Goal: Navigation & Orientation: Find specific page/section

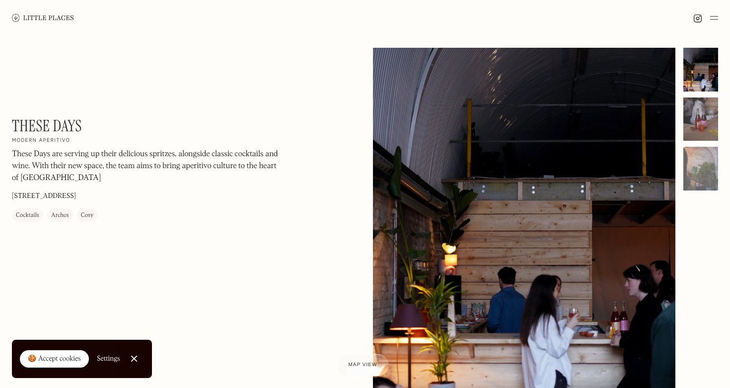
click at [704, 110] on div at bounding box center [701, 119] width 35 height 44
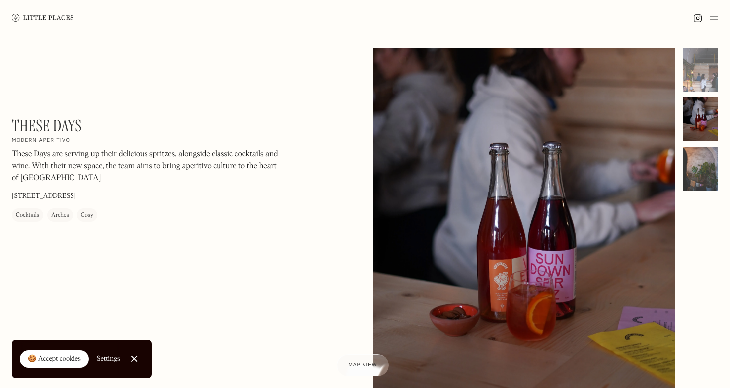
click at [704, 159] on div at bounding box center [701, 169] width 35 height 44
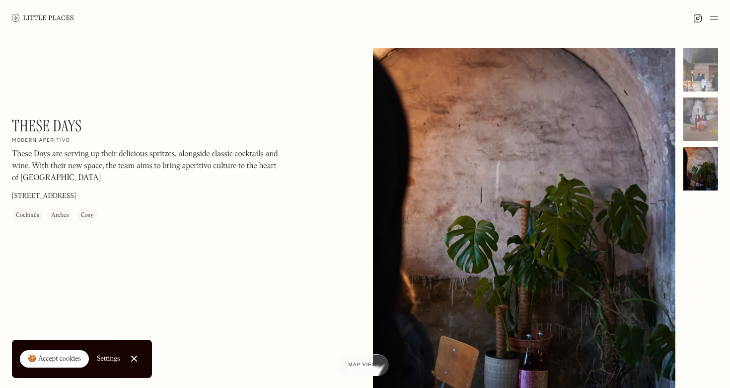
click at [51, 19] on img at bounding box center [43, 17] width 62 height 7
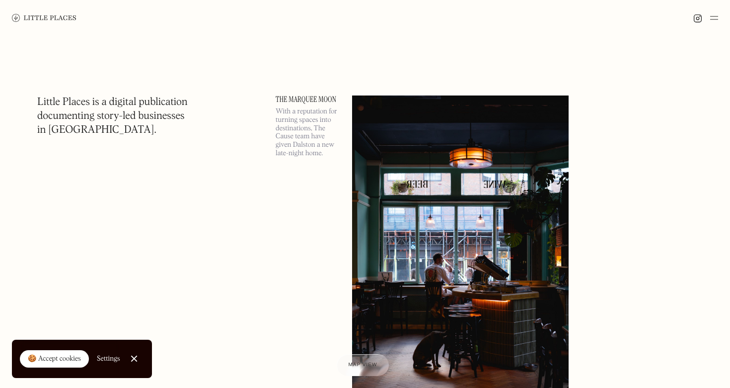
scroll to position [9, 0]
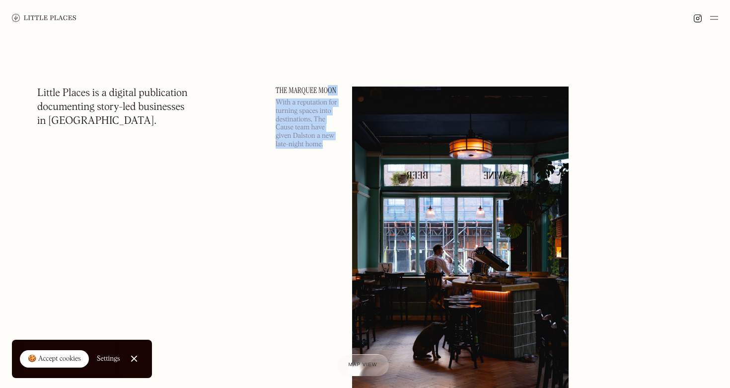
drag, startPoint x: 331, startPoint y: 139, endPoint x: 330, endPoint y: 87, distance: 52.2
click at [328, 89] on div "The Marquee Moon With a reputation for turning spaces into destinations, The Ca…" at bounding box center [308, 241] width 65 height 310
click at [294, 131] on p "With a reputation for turning spaces into destinations, The Cause team have giv…" at bounding box center [308, 123] width 65 height 50
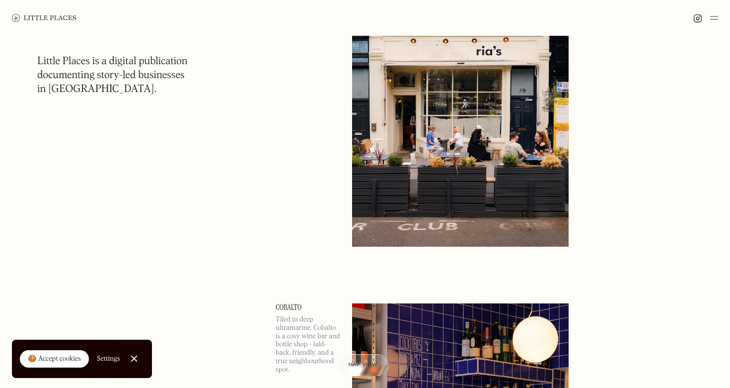
scroll to position [3009, 0]
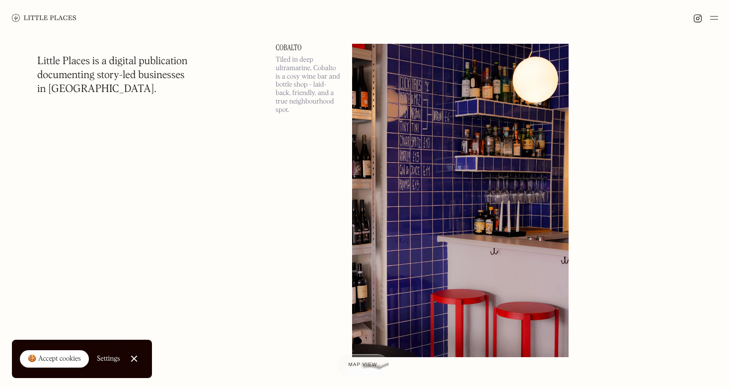
click at [302, 93] on p "Tiled in deep ultramarine, Cobalto is a cosy wine bar and bottle shop - laid-ba…" at bounding box center [308, 85] width 65 height 59
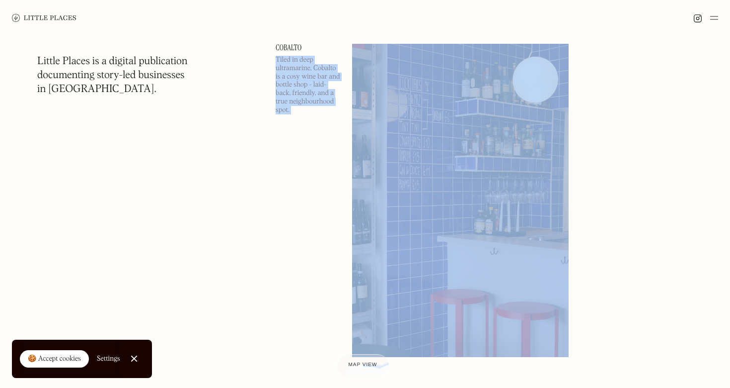
click at [302, 93] on p "Tiled in deep ultramarine, Cobalto is a cosy wine bar and bottle shop - laid-ba…" at bounding box center [308, 85] width 65 height 59
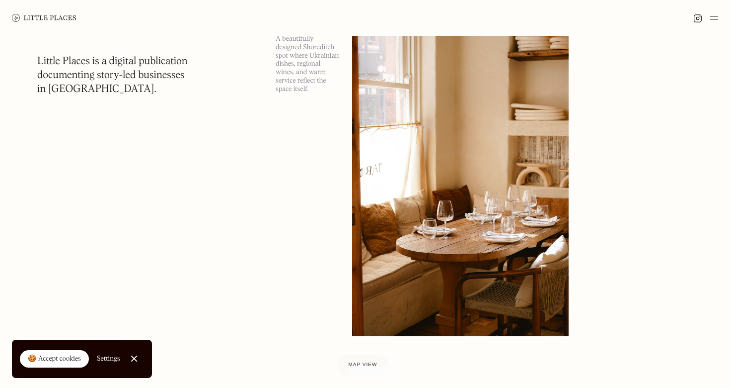
scroll to position [7811, 0]
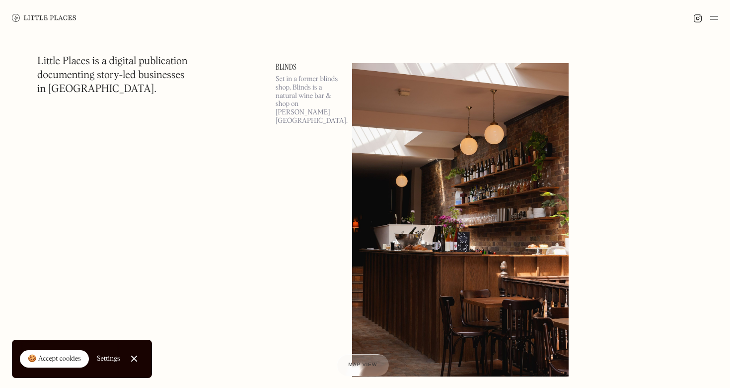
scroll to position [11377, 0]
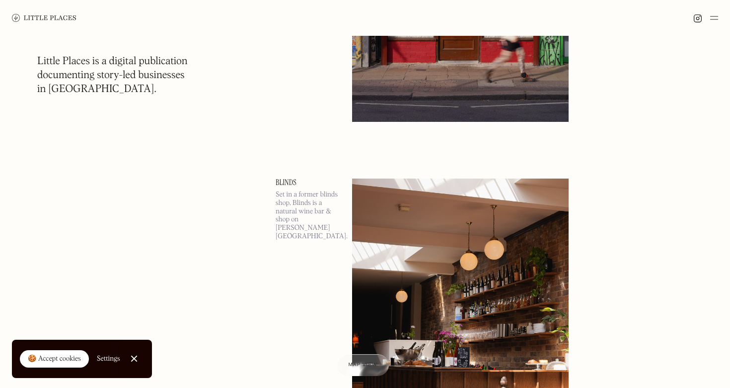
click at [320, 197] on p "Set in a former blinds shop, Blinds is a natural wine bar & shop on [PERSON_NAM…" at bounding box center [308, 215] width 65 height 50
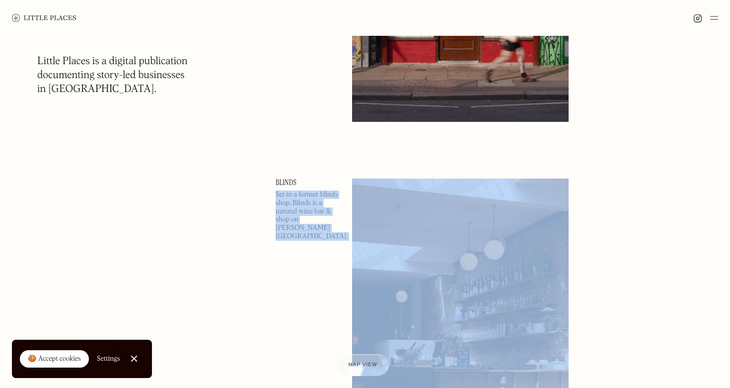
click at [320, 197] on p "Set in a former blinds shop, Blinds is a natural wine bar & shop on [PERSON_NAM…" at bounding box center [308, 215] width 65 height 50
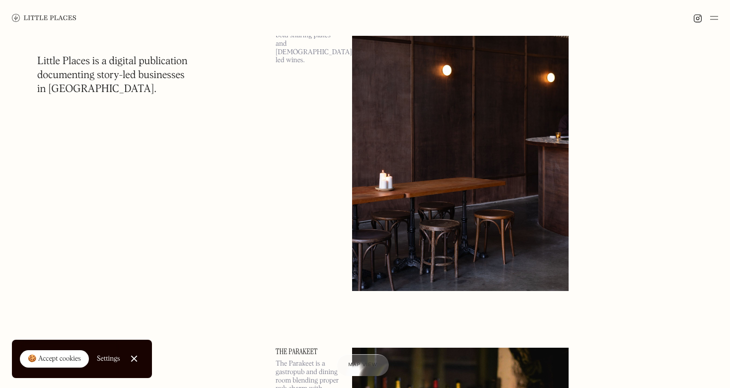
scroll to position [12245, 0]
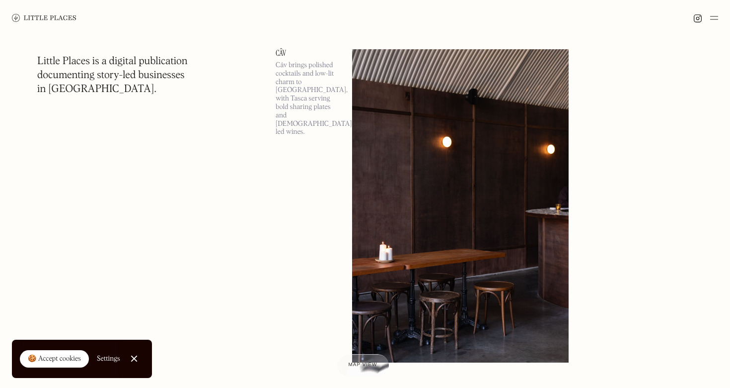
click at [314, 82] on p "Câv brings polished cocktails and low-lit charm to [GEOGRAPHIC_DATA], with Tasc…" at bounding box center [308, 98] width 65 height 75
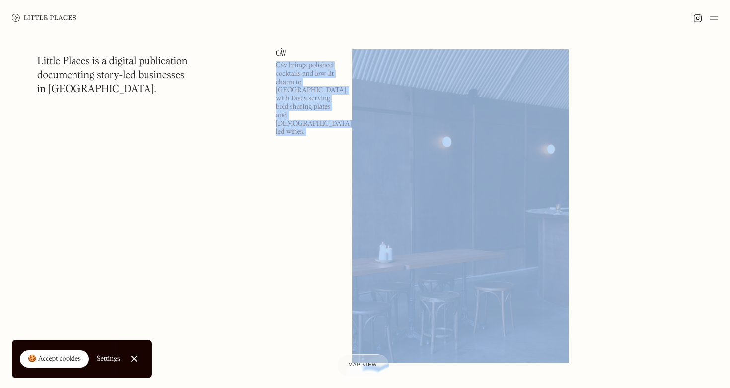
click at [314, 82] on p "Câv brings polished cocktails and low-lit charm to [GEOGRAPHIC_DATA], with Tasc…" at bounding box center [308, 98] width 65 height 75
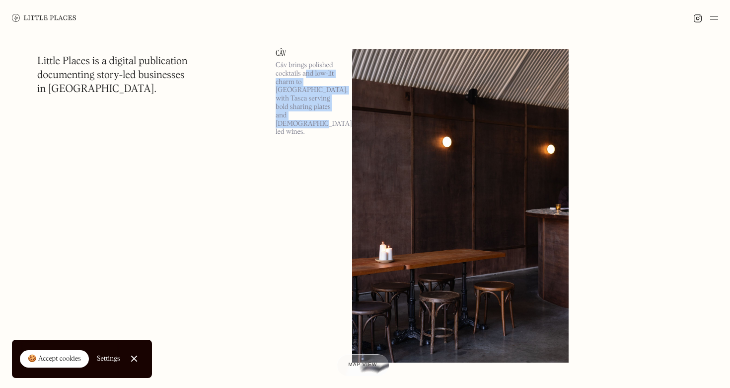
drag, startPoint x: 310, startPoint y: 111, endPoint x: 312, endPoint y: 64, distance: 47.2
click at [308, 68] on p "Câv brings polished cocktails and low-lit charm to [GEOGRAPHIC_DATA], with Tasc…" at bounding box center [308, 98] width 65 height 75
click at [312, 64] on p "Câv brings polished cocktails and low-lit charm to [GEOGRAPHIC_DATA], with Tasc…" at bounding box center [308, 98] width 65 height 75
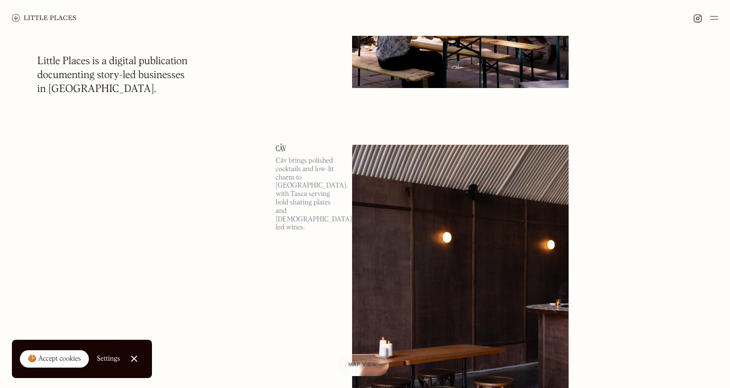
scroll to position [12122, 0]
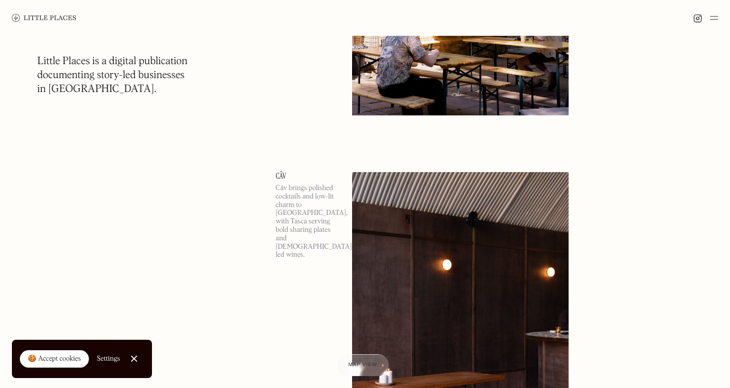
click at [280, 174] on link "Câv" at bounding box center [308, 176] width 65 height 8
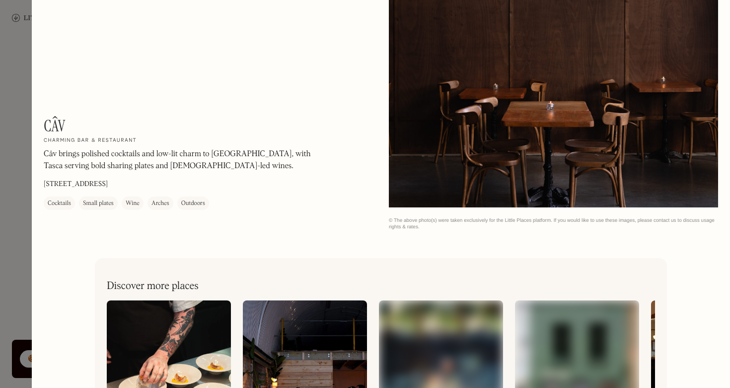
scroll to position [1380, 0]
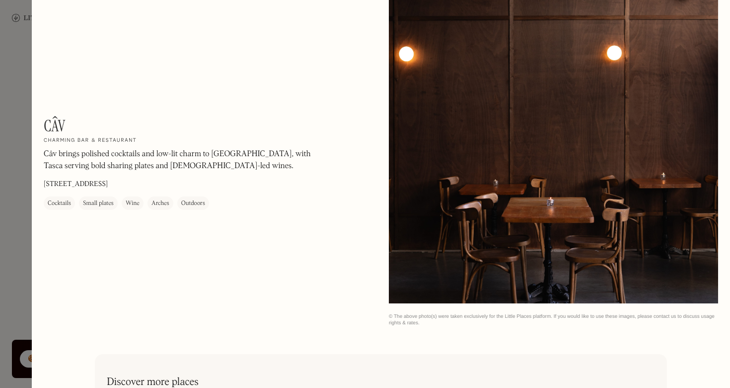
click at [23, 256] on div at bounding box center [365, 194] width 730 height 388
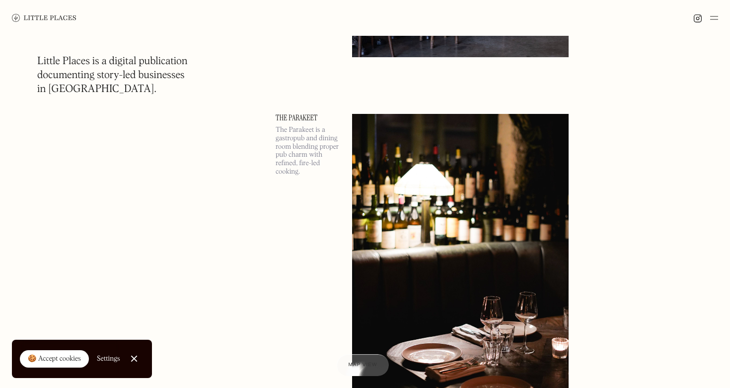
scroll to position [12640, 0]
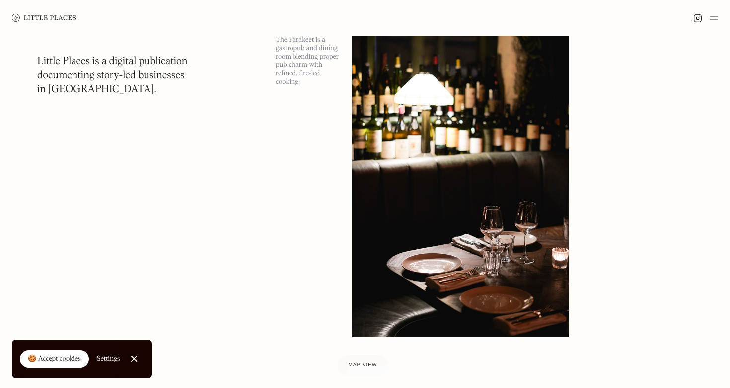
click at [369, 232] on img at bounding box center [460, 180] width 217 height 313
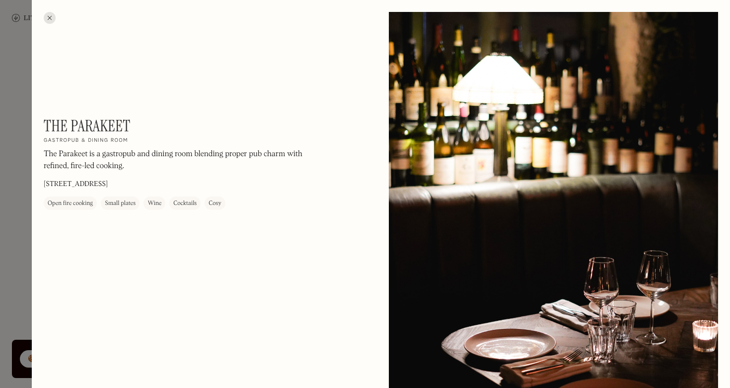
click at [6, 192] on div at bounding box center [365, 194] width 730 height 388
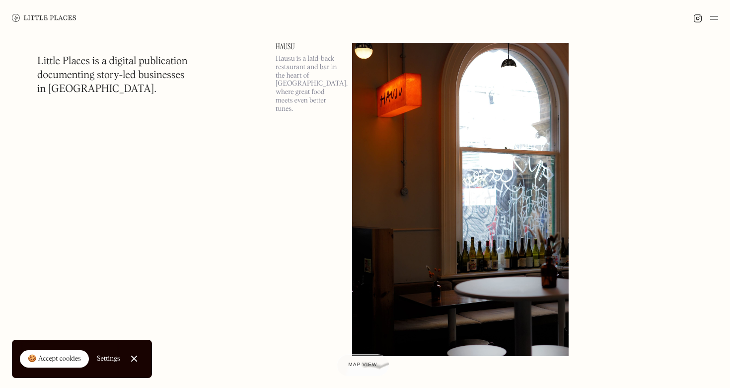
scroll to position [13732, 0]
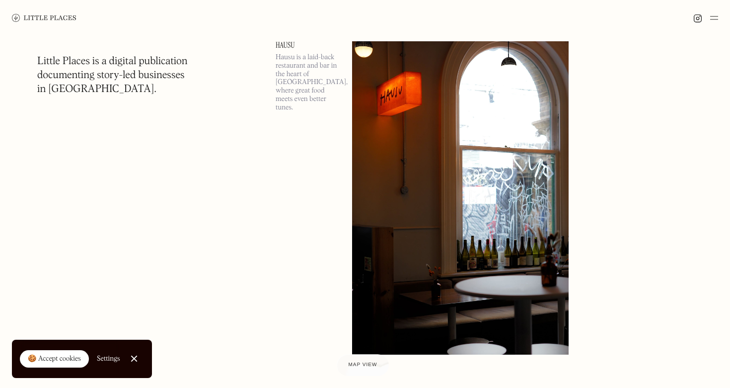
click at [553, 151] on img at bounding box center [460, 197] width 217 height 313
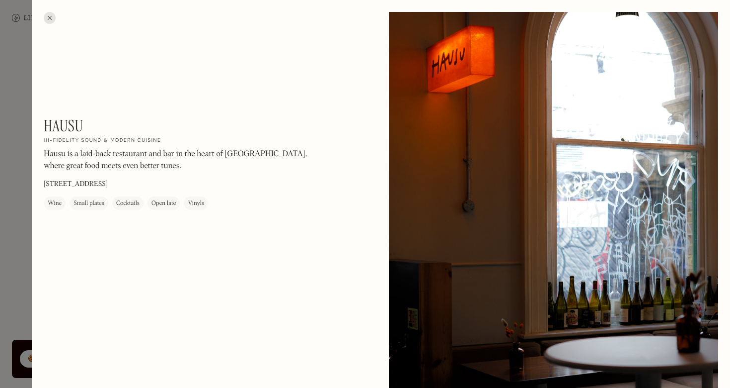
scroll to position [2, 0]
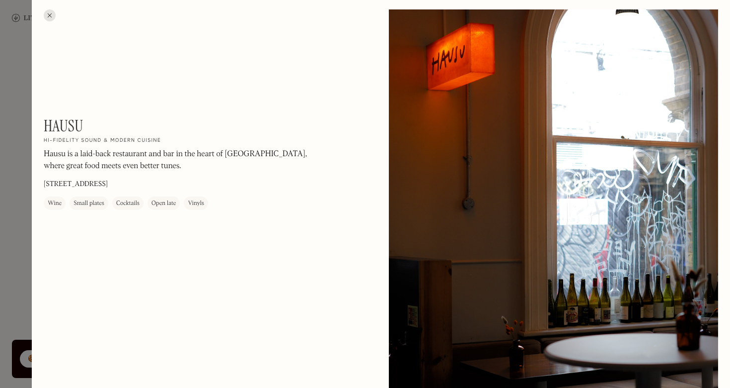
click at [19, 211] on div at bounding box center [365, 194] width 730 height 388
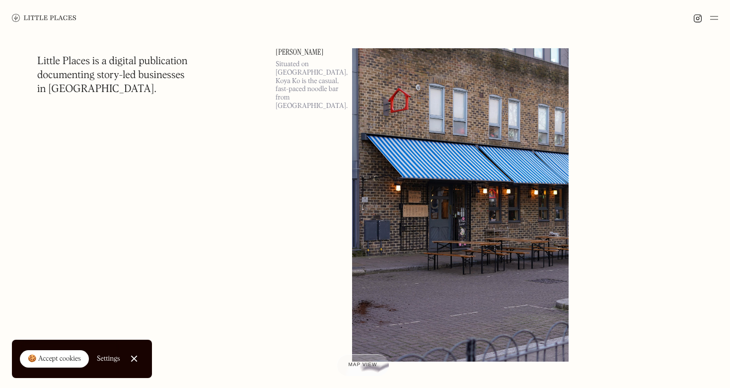
scroll to position [17052, 0]
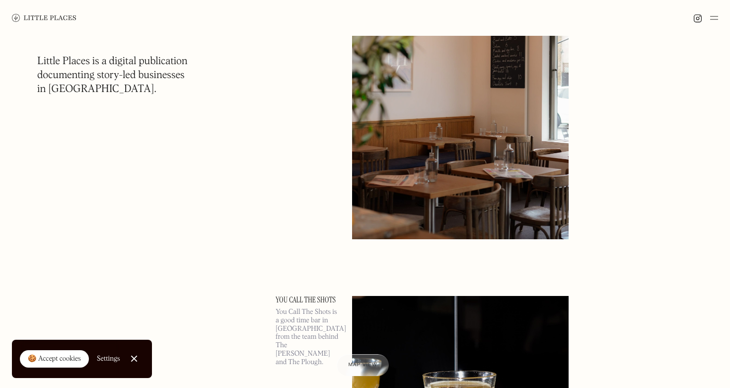
scroll to position [18547, 0]
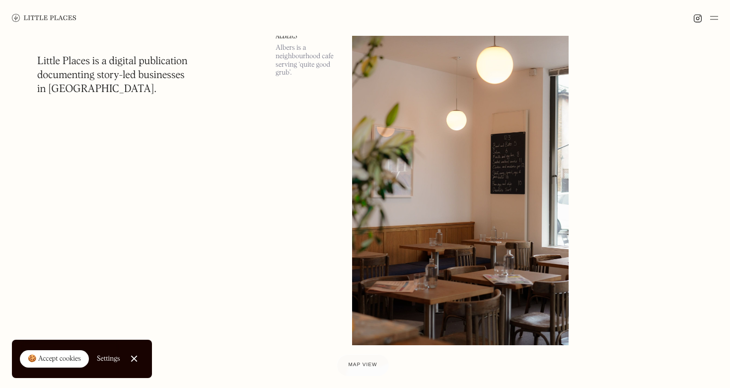
click at [442, 175] on img at bounding box center [460, 188] width 217 height 313
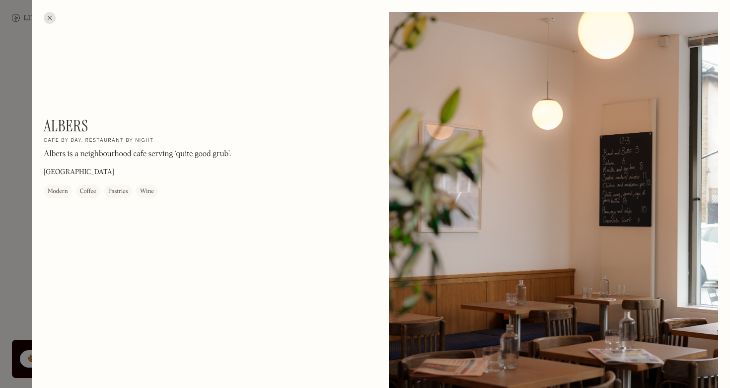
click at [20, 232] on div at bounding box center [365, 194] width 730 height 388
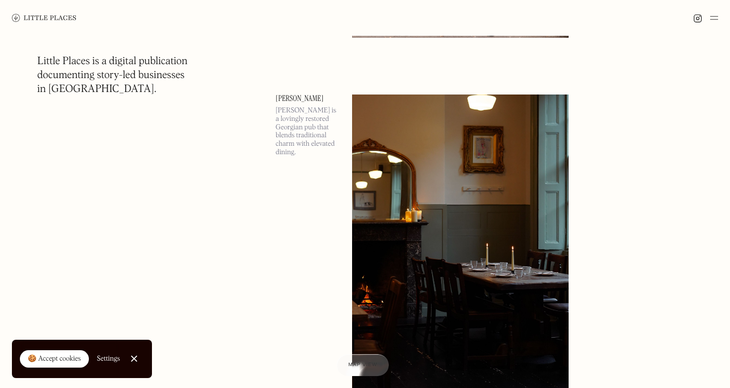
scroll to position [20743, 0]
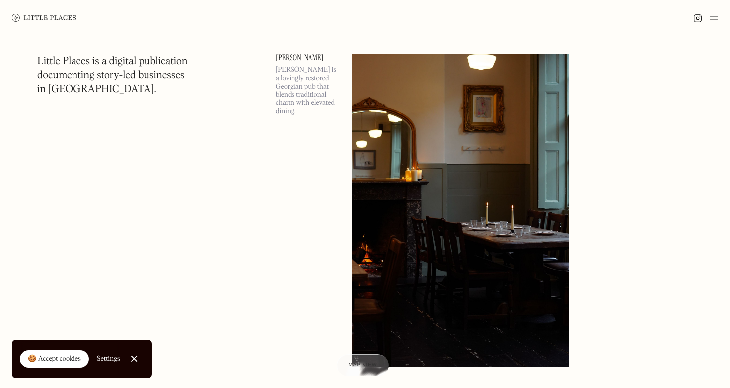
click at [415, 107] on img at bounding box center [460, 210] width 217 height 313
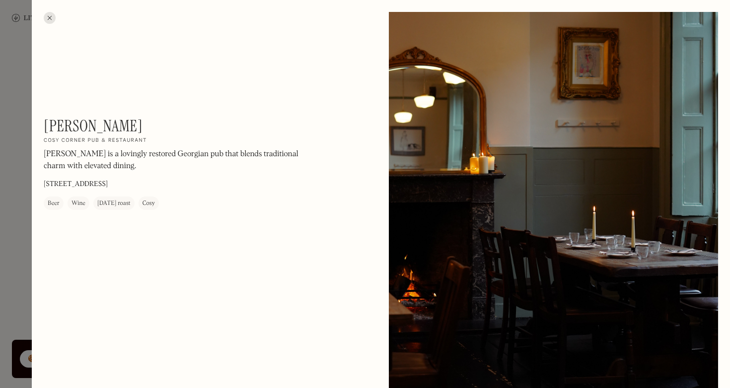
click at [189, 178] on div "[PERSON_NAME] On Our Radar Cosy corner pub & restaurant [PERSON_NAME] is a lovi…" at bounding box center [178, 162] width 268 height 93
drag, startPoint x: 140, startPoint y: 122, endPoint x: 45, endPoint y: 116, distance: 95.1
click at [45, 116] on div "[PERSON_NAME] On Our Radar Cosy corner pub & restaurant [PERSON_NAME] is a lovi…" at bounding box center [178, 162] width 268 height 93
click at [170, 167] on p "[PERSON_NAME] is a lovingly restored Georgian pub that blends traditional charm…" at bounding box center [178, 160] width 268 height 24
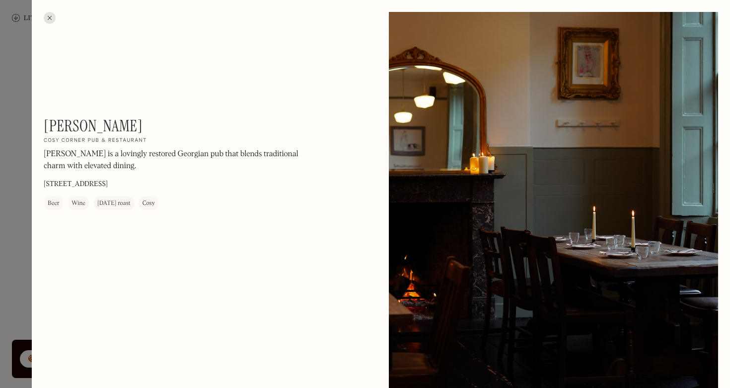
click at [5, 255] on div at bounding box center [365, 194] width 730 height 388
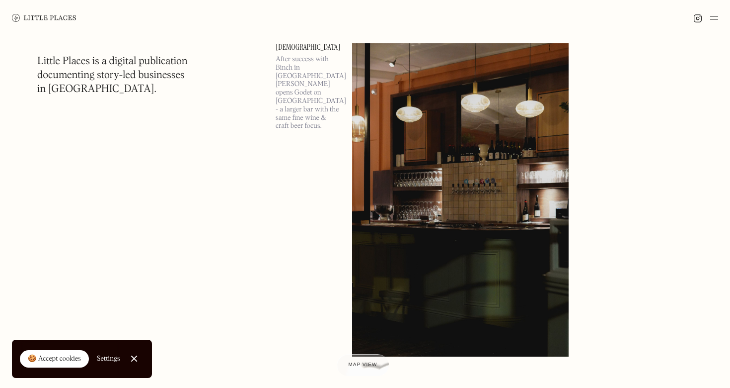
scroll to position [22235, 0]
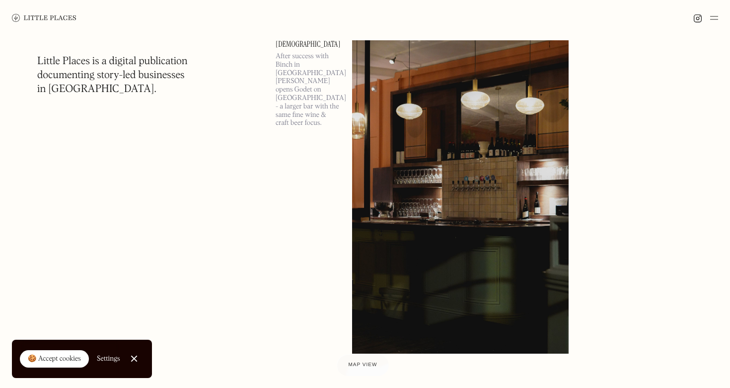
click at [456, 99] on img at bounding box center [460, 196] width 217 height 313
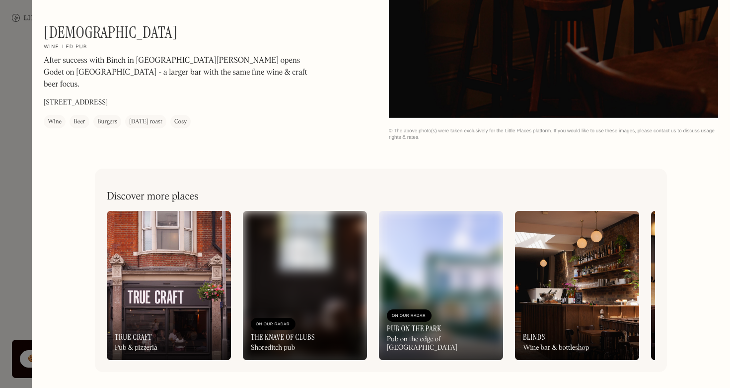
scroll to position [1985, 0]
click at [19, 239] on div at bounding box center [365, 194] width 730 height 388
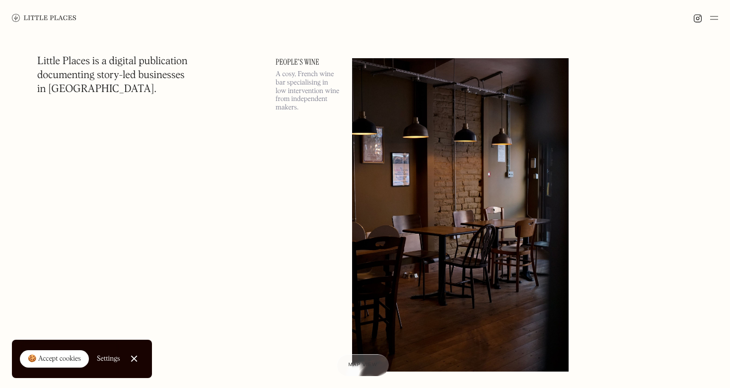
scroll to position [22629, 0]
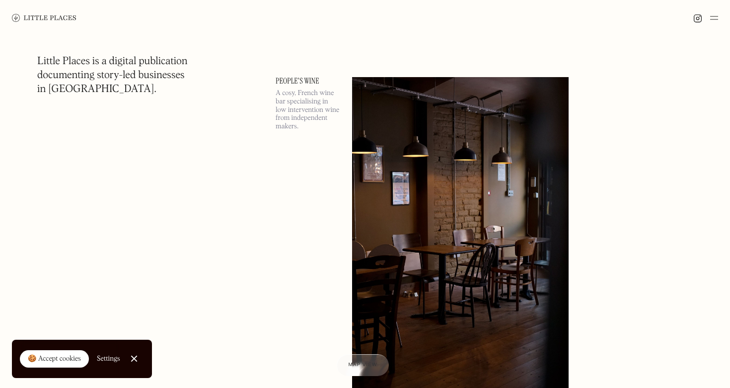
click at [284, 231] on div "People's Wine A cosy, French wine bar specialising in low intervention wine fro…" at bounding box center [308, 232] width 65 height 310
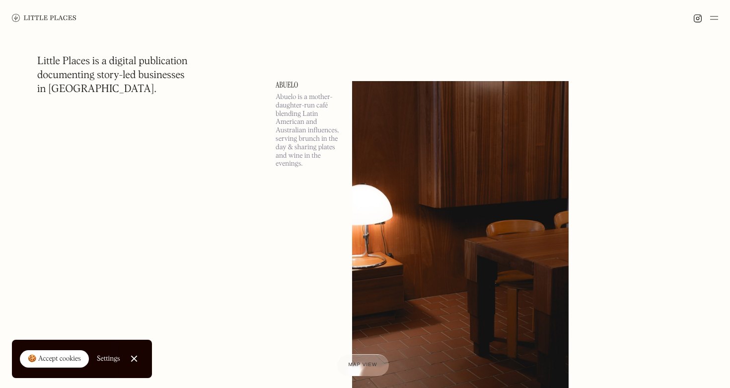
scroll to position [22972, 0]
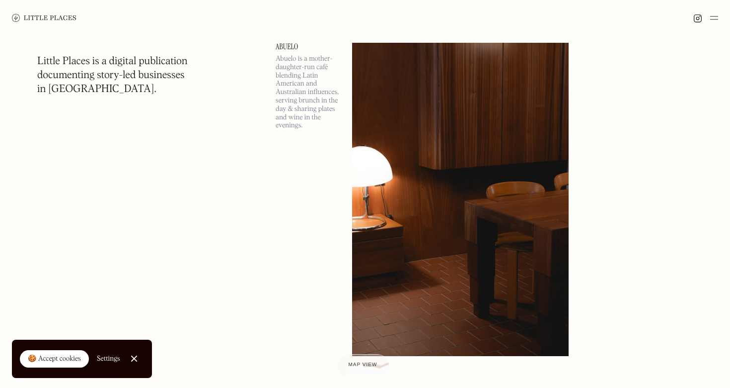
click at [445, 177] on img at bounding box center [460, 199] width 217 height 313
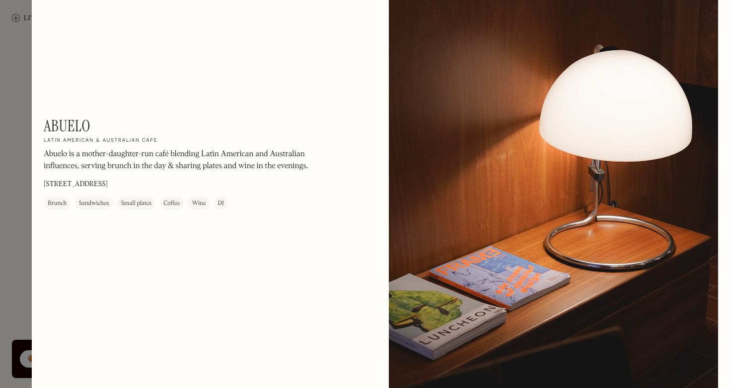
scroll to position [1371, 0]
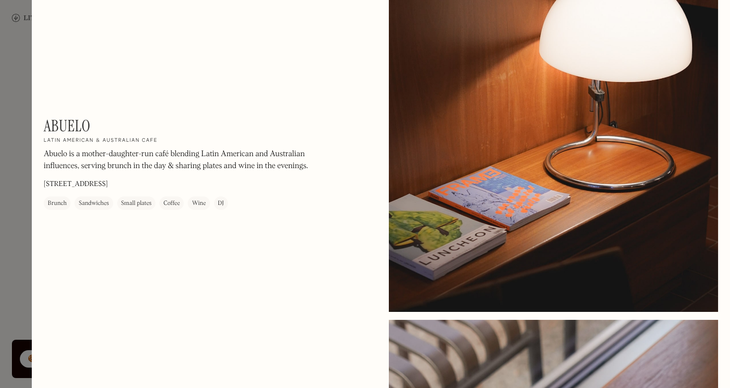
click at [2, 217] on div at bounding box center [365, 194] width 730 height 388
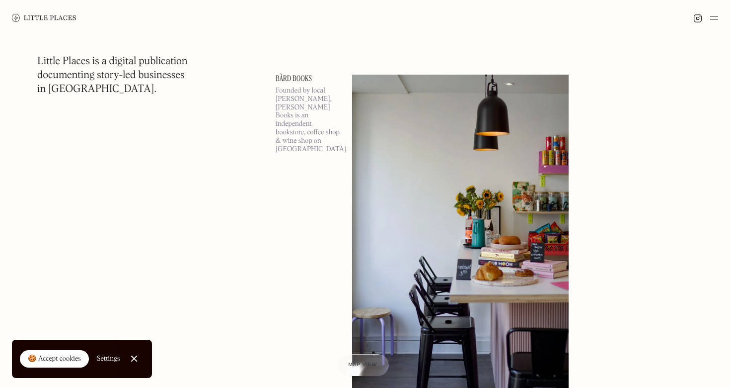
scroll to position [27432, 0]
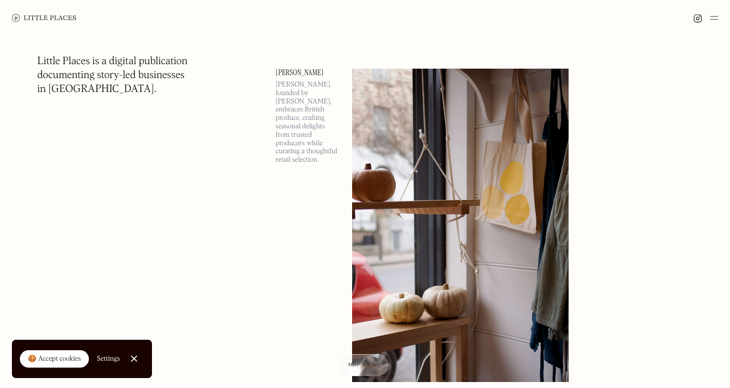
scroll to position [34381, 0]
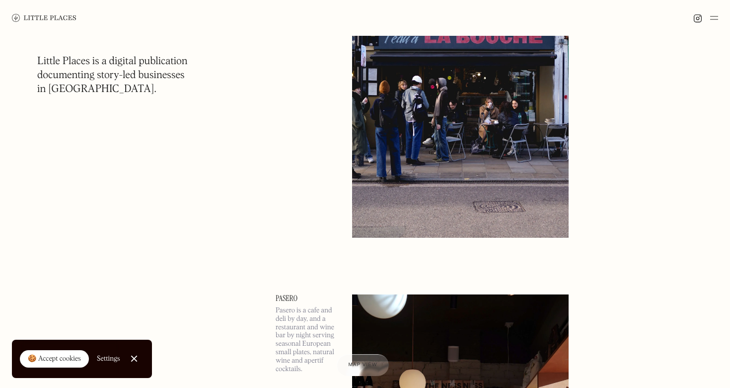
scroll to position [42940, 0]
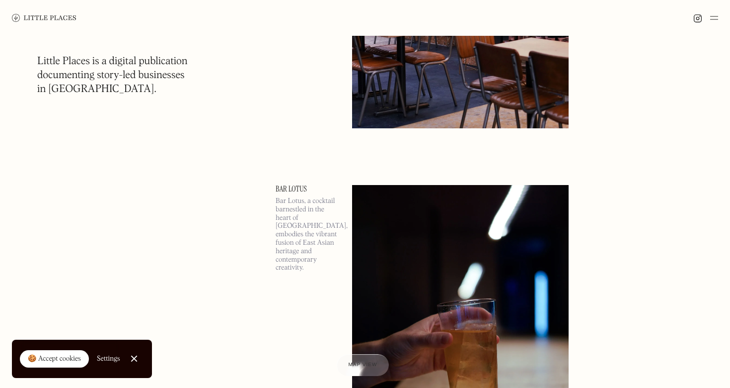
scroll to position [48753, 0]
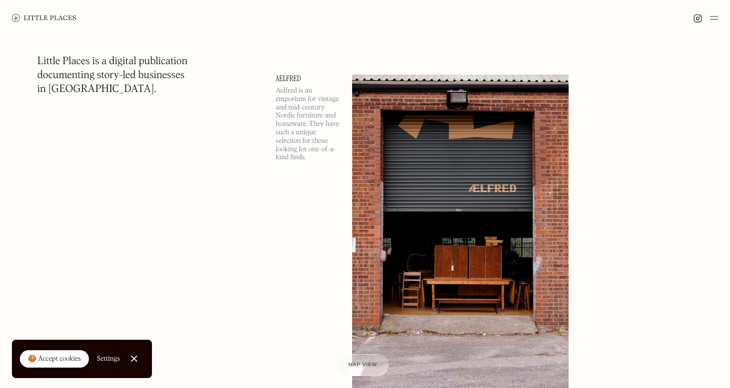
scroll to position [61100, 0]
